Goal: Information Seeking & Learning: Learn about a topic

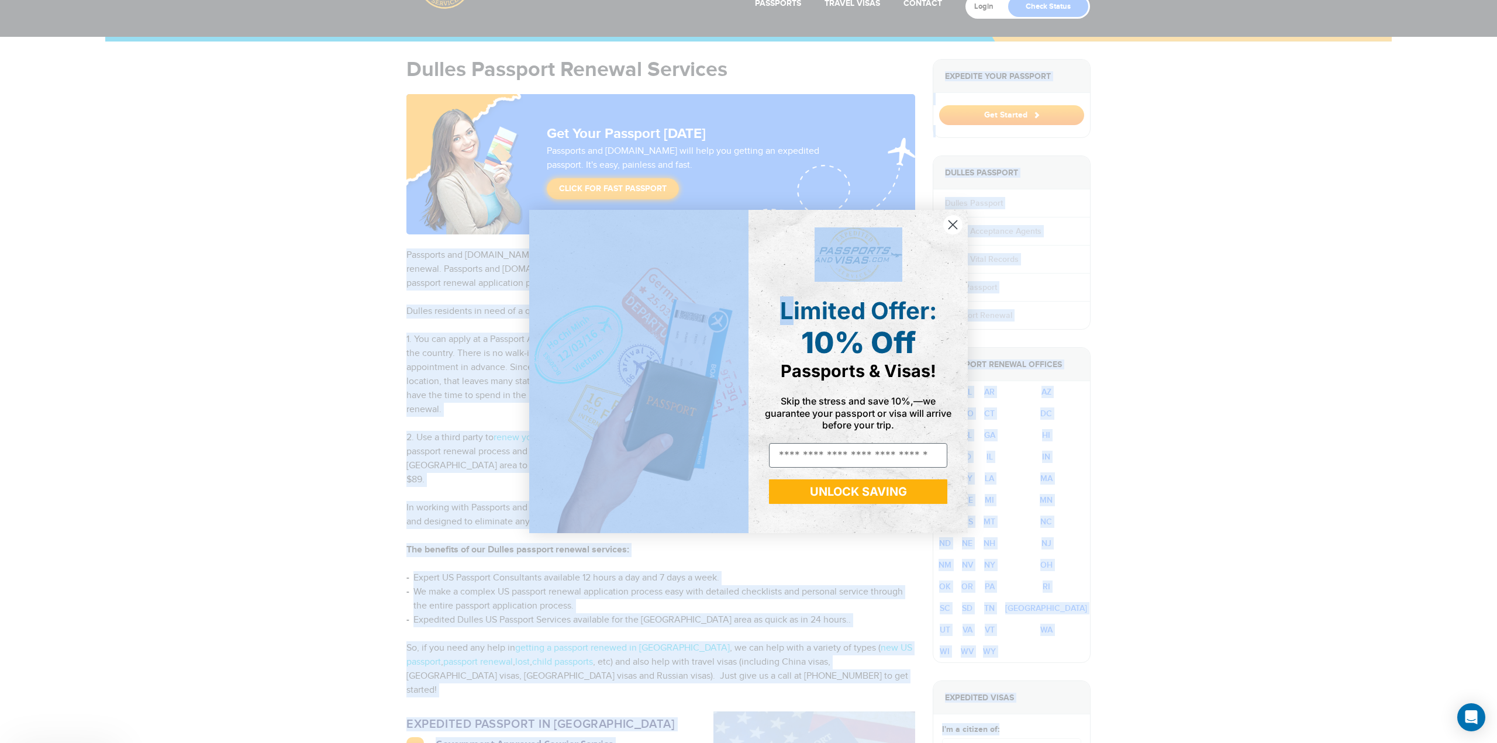
drag, startPoint x: 422, startPoint y: 251, endPoint x: 789, endPoint y: 296, distance: 369.9
click at [789, 296] on body "800-860-8610 Passports & Visas.com Login Check Status Passports Passport Renewa…" at bounding box center [748, 313] width 1497 height 743
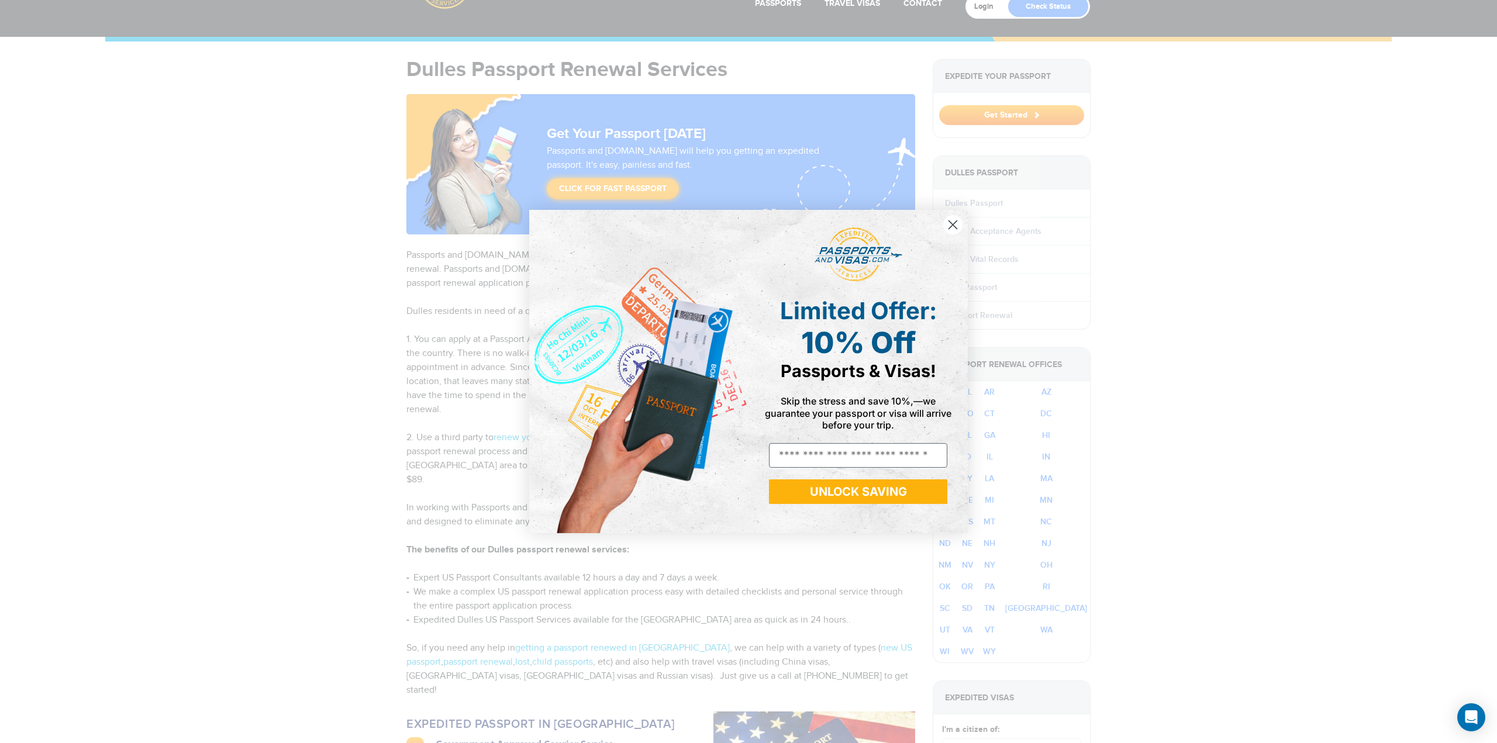
drag, startPoint x: 955, startPoint y: 232, endPoint x: 949, endPoint y: 232, distance: 5.9
click at [955, 232] on circle "Close dialog" at bounding box center [952, 224] width 19 height 19
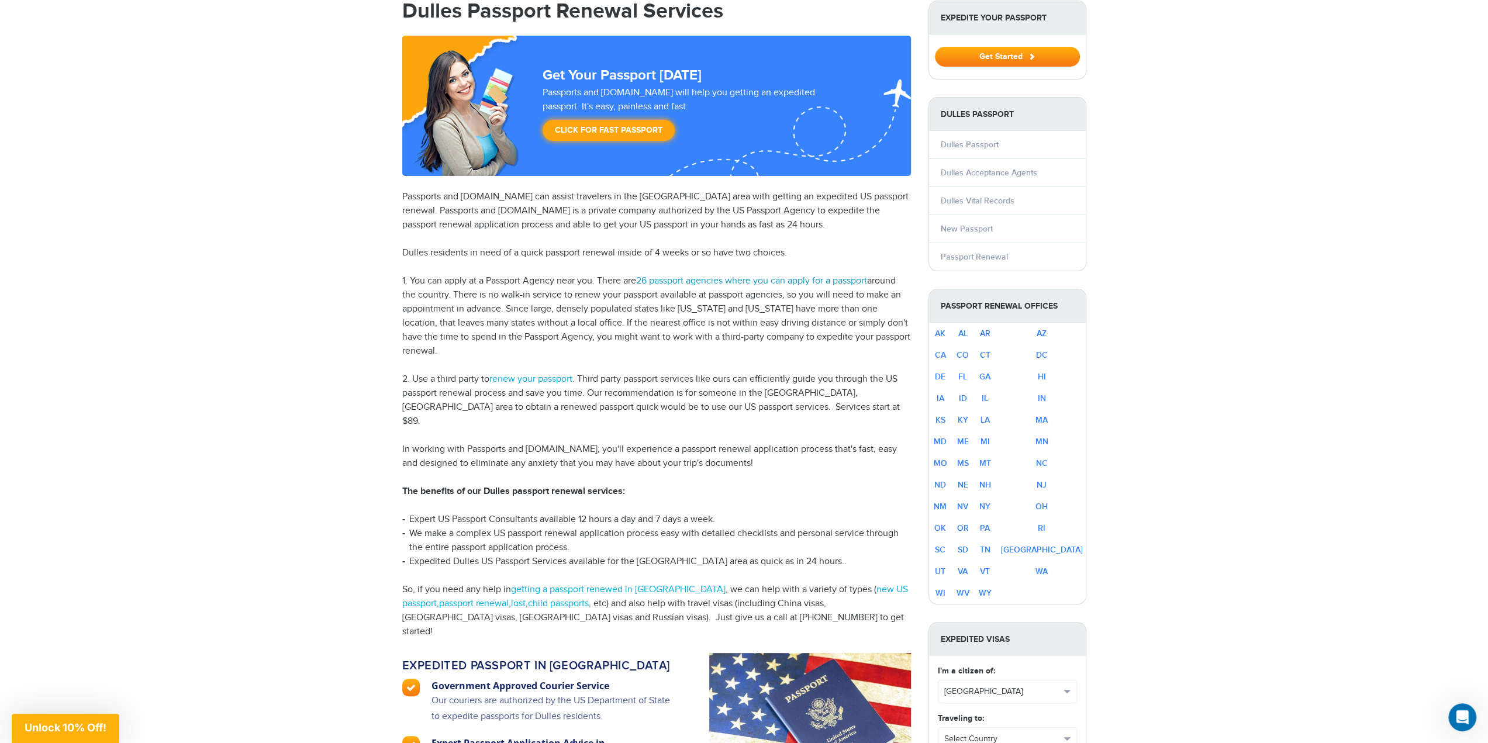
click at [778, 279] on link "26 passport agencies where you can apply for a passport" at bounding box center [751, 280] width 231 height 11
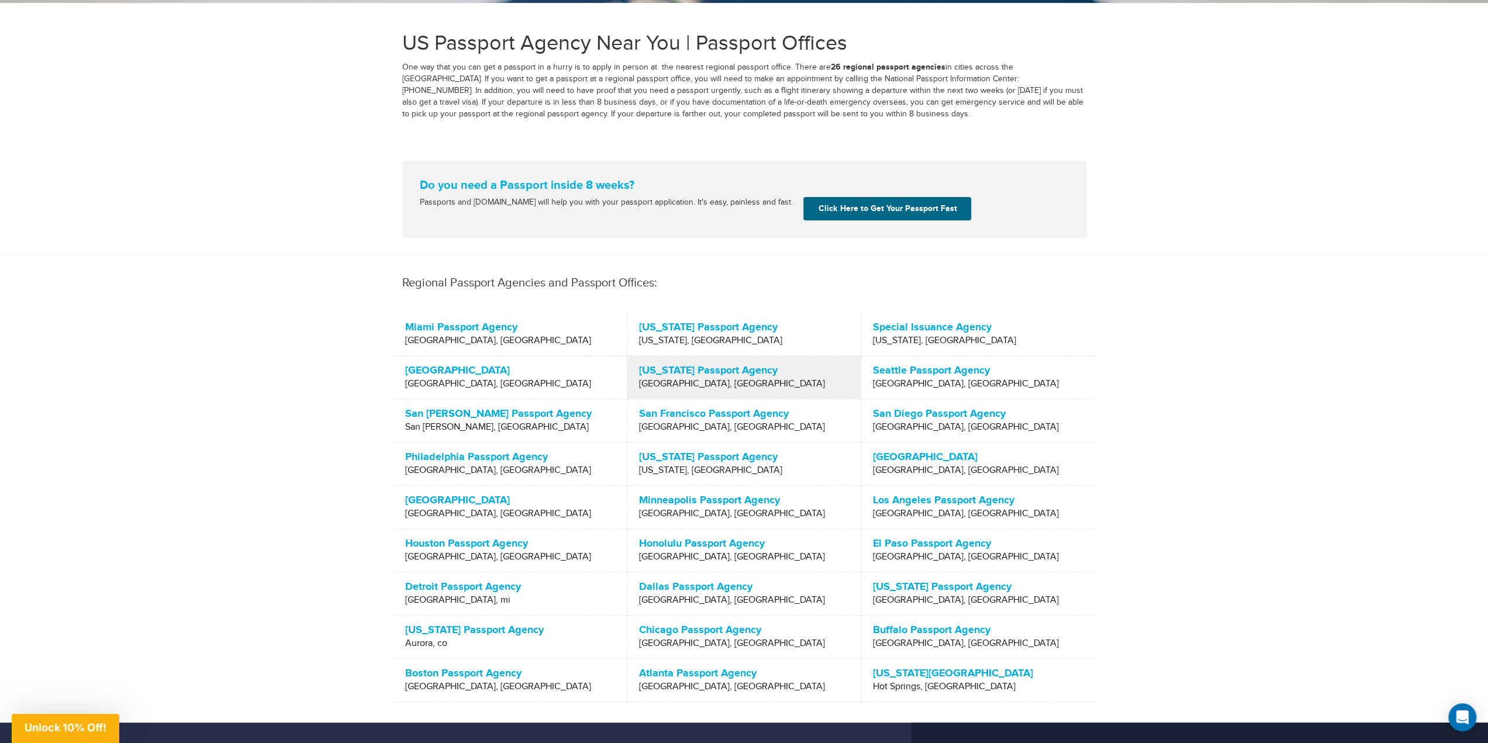
scroll to position [58, 0]
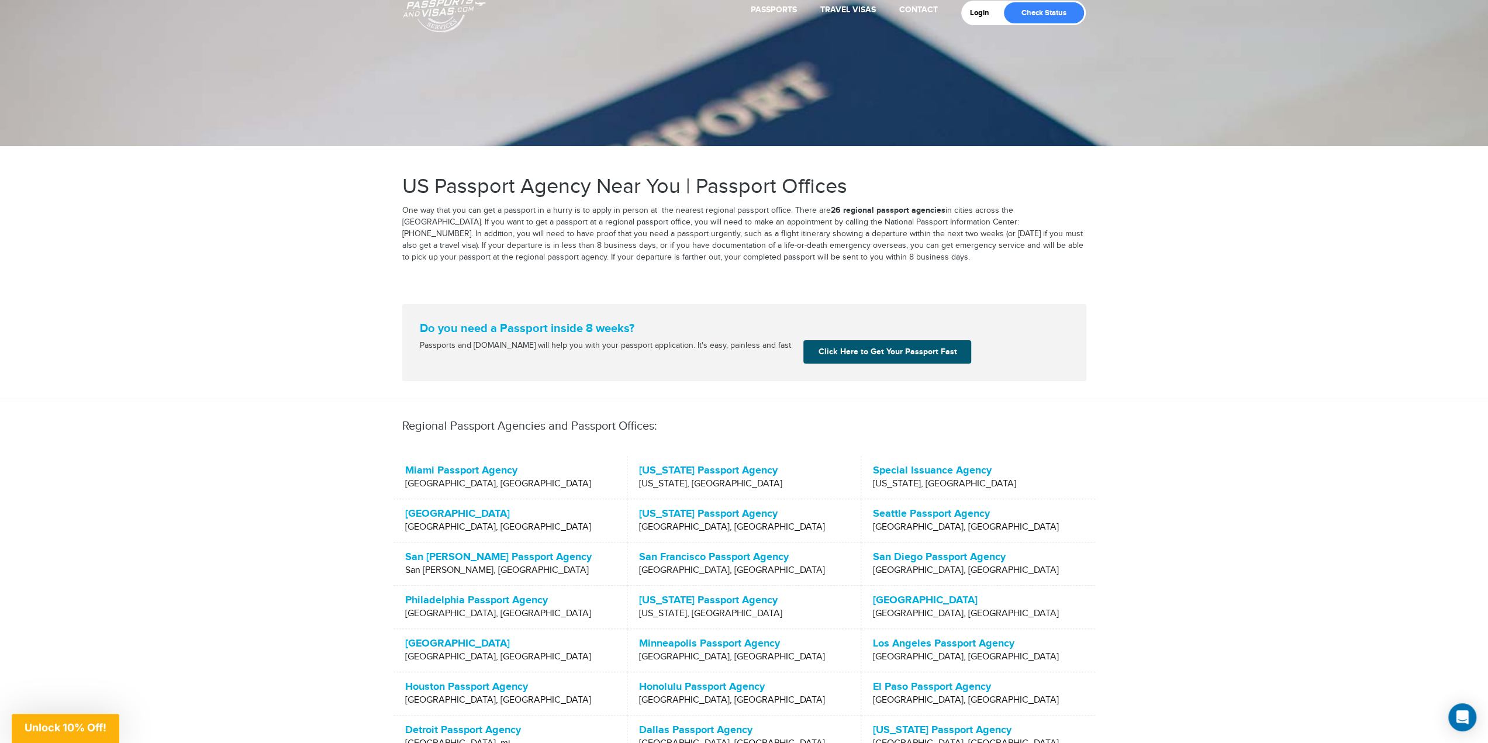
click at [887, 351] on link "Click Here to Get Your Passport Fast" at bounding box center [887, 351] width 168 height 23
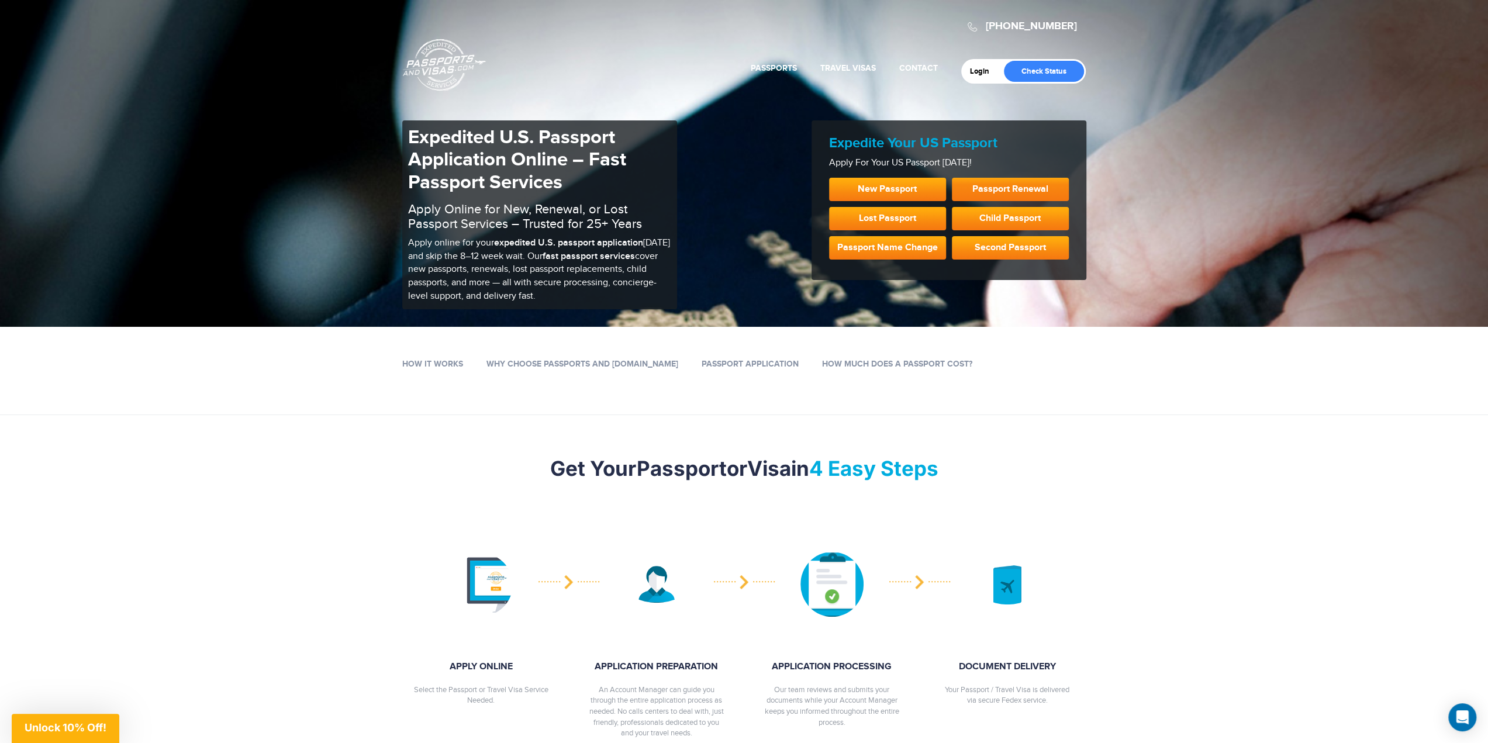
click at [1030, 198] on link "Passport Renewal" at bounding box center [1010, 189] width 117 height 23
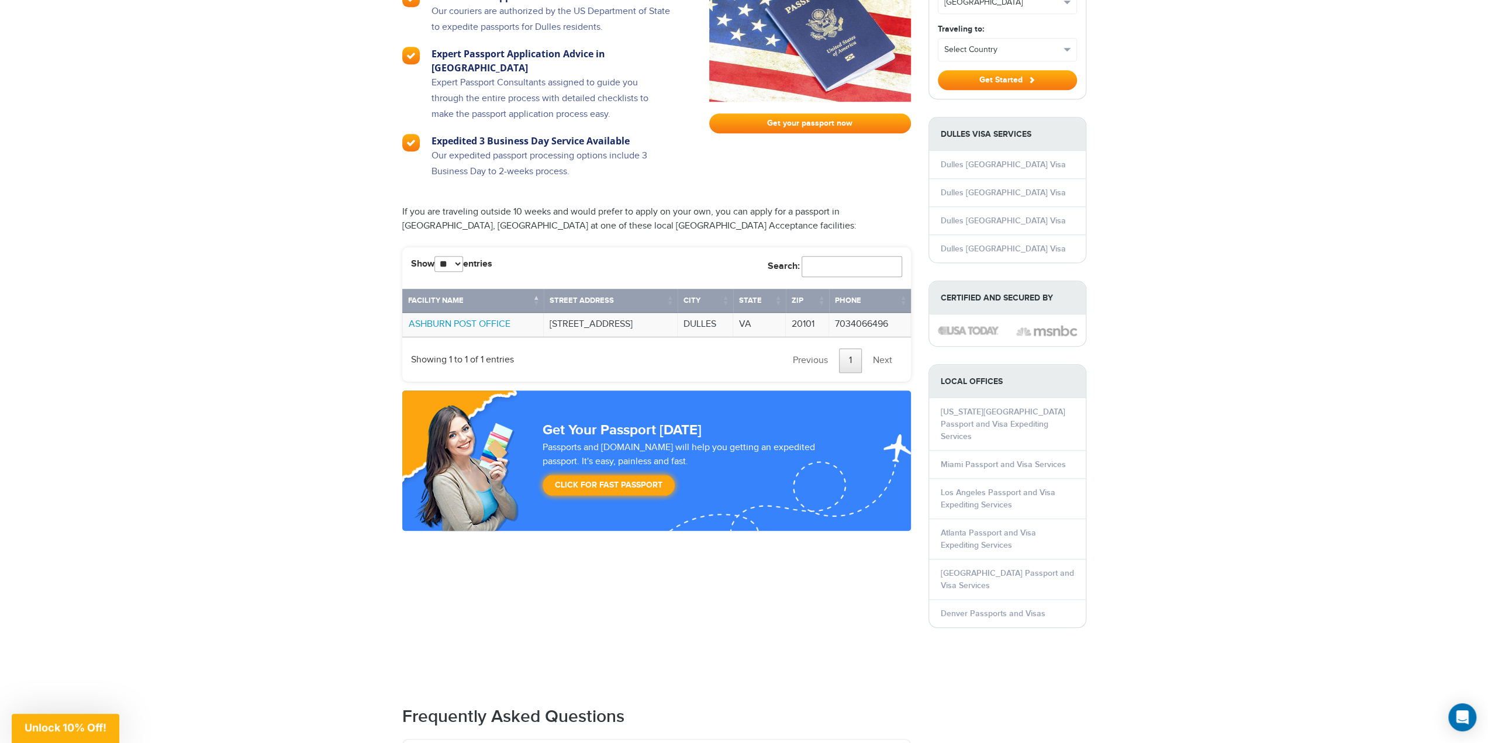
scroll to position [819, 0]
